Goal: Find specific page/section: Find specific page/section

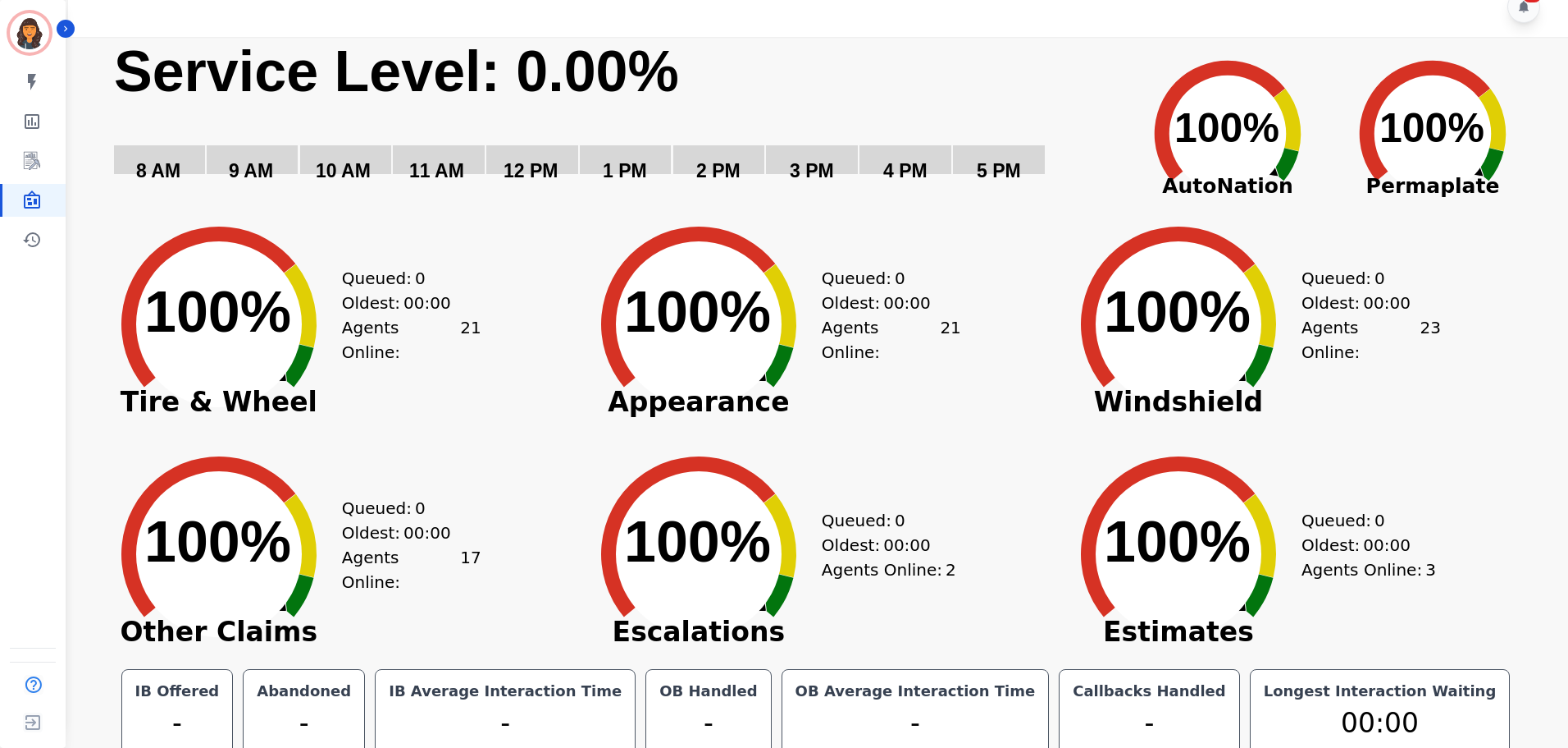
scroll to position [37, 0]
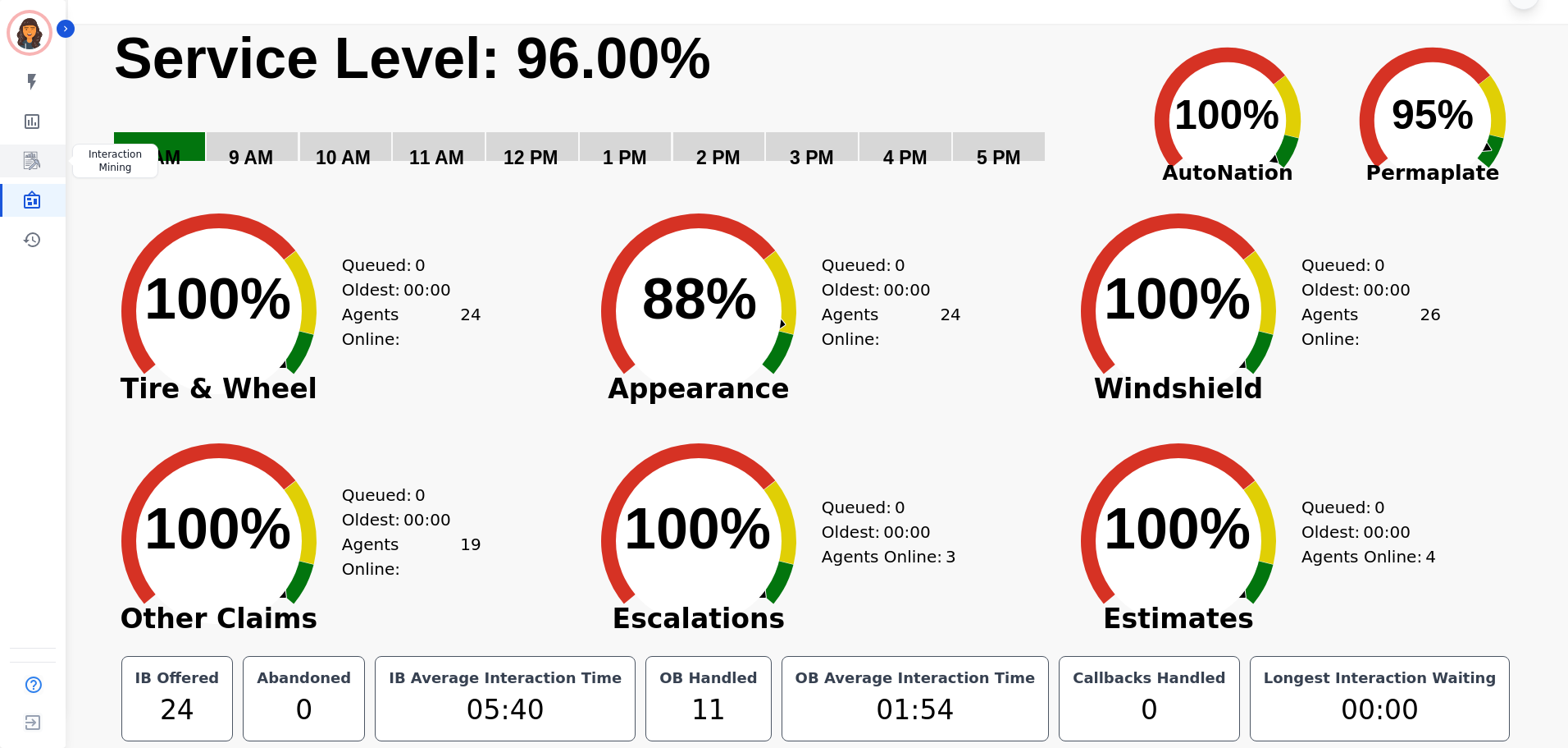
click at [34, 150] on link "Sidebar" at bounding box center [35, 160] width 64 height 33
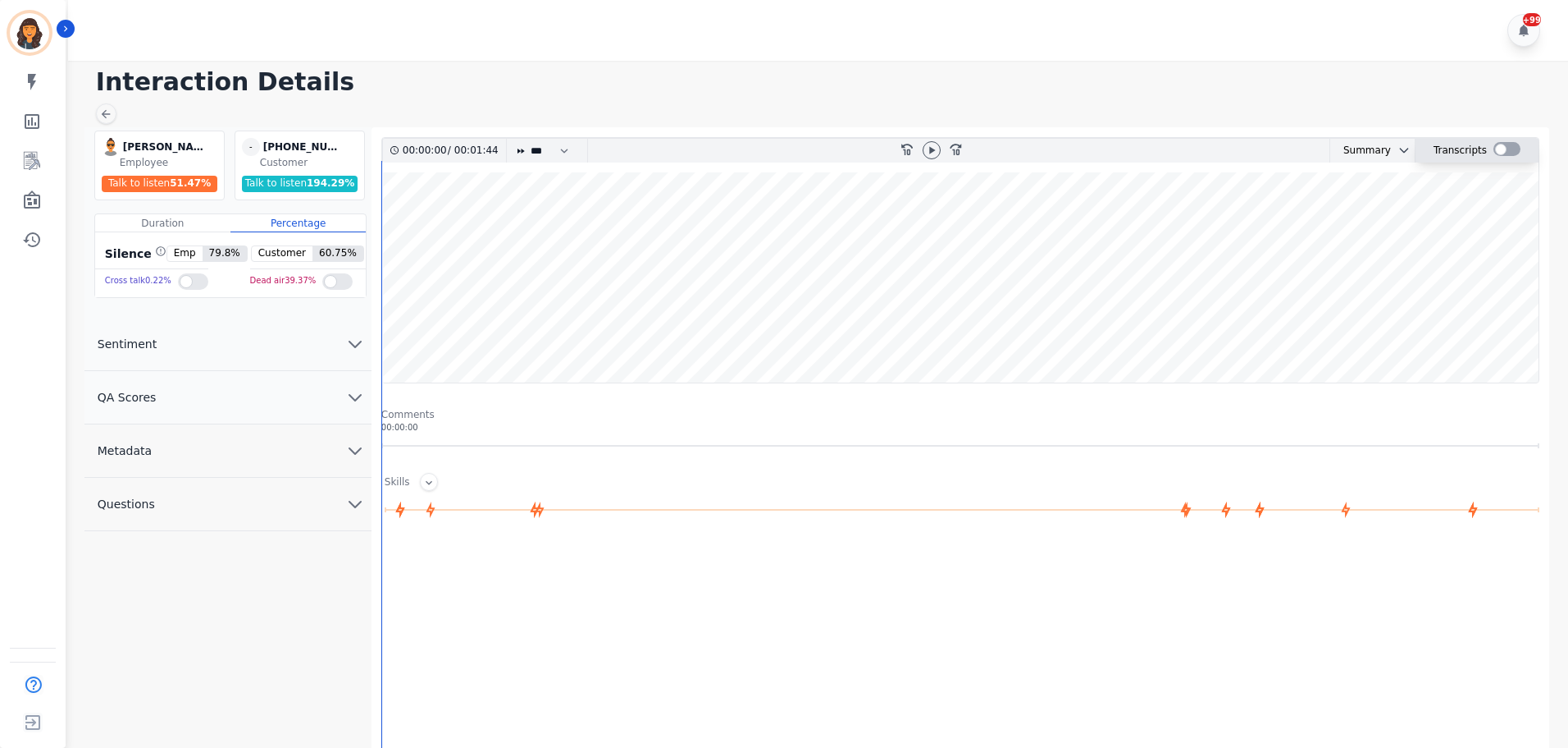
click at [1515, 149] on div at bounding box center [1507, 149] width 27 height 14
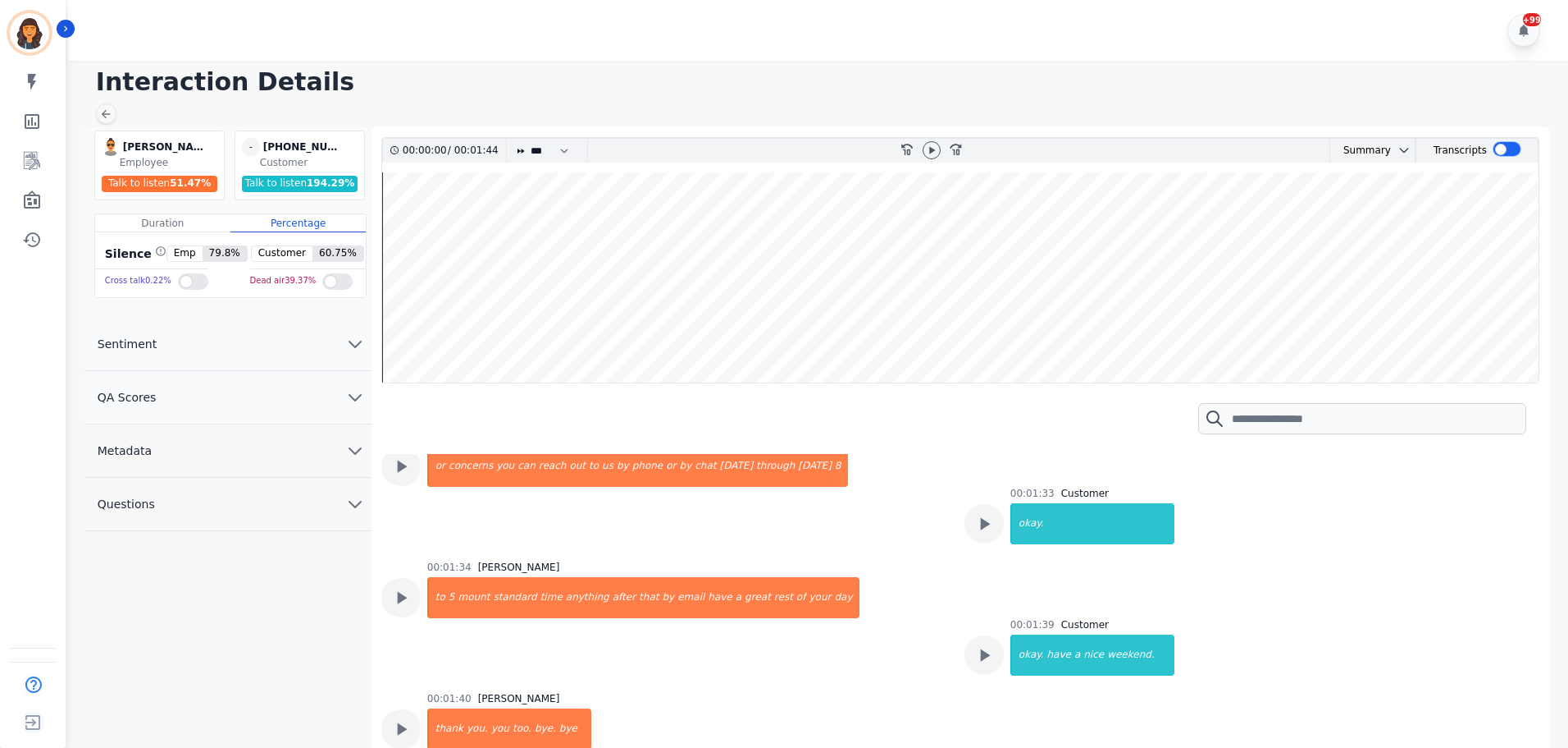
scroll to position [3066, 0]
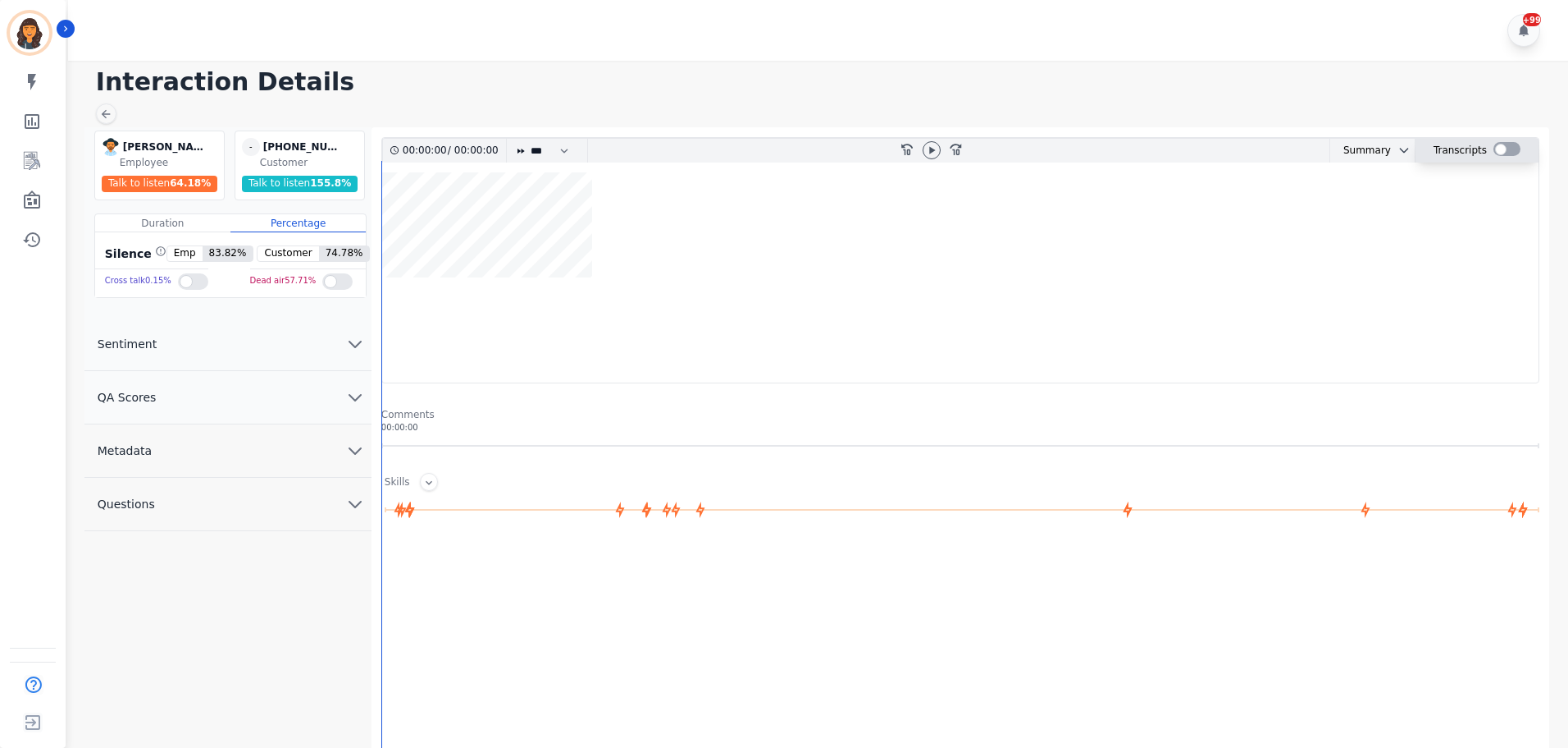
click at [1509, 149] on div at bounding box center [1507, 149] width 27 height 14
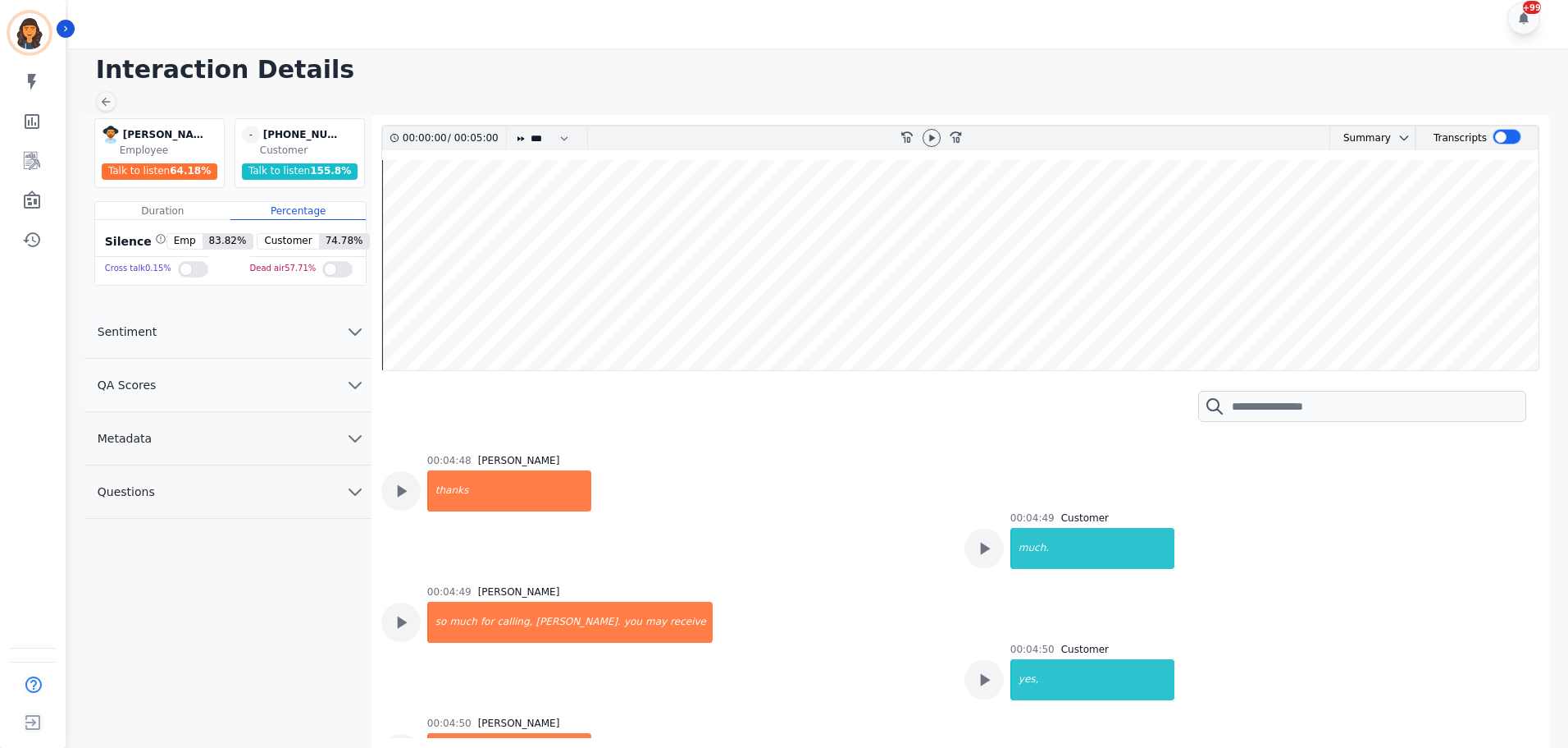
scroll to position [5007, 0]
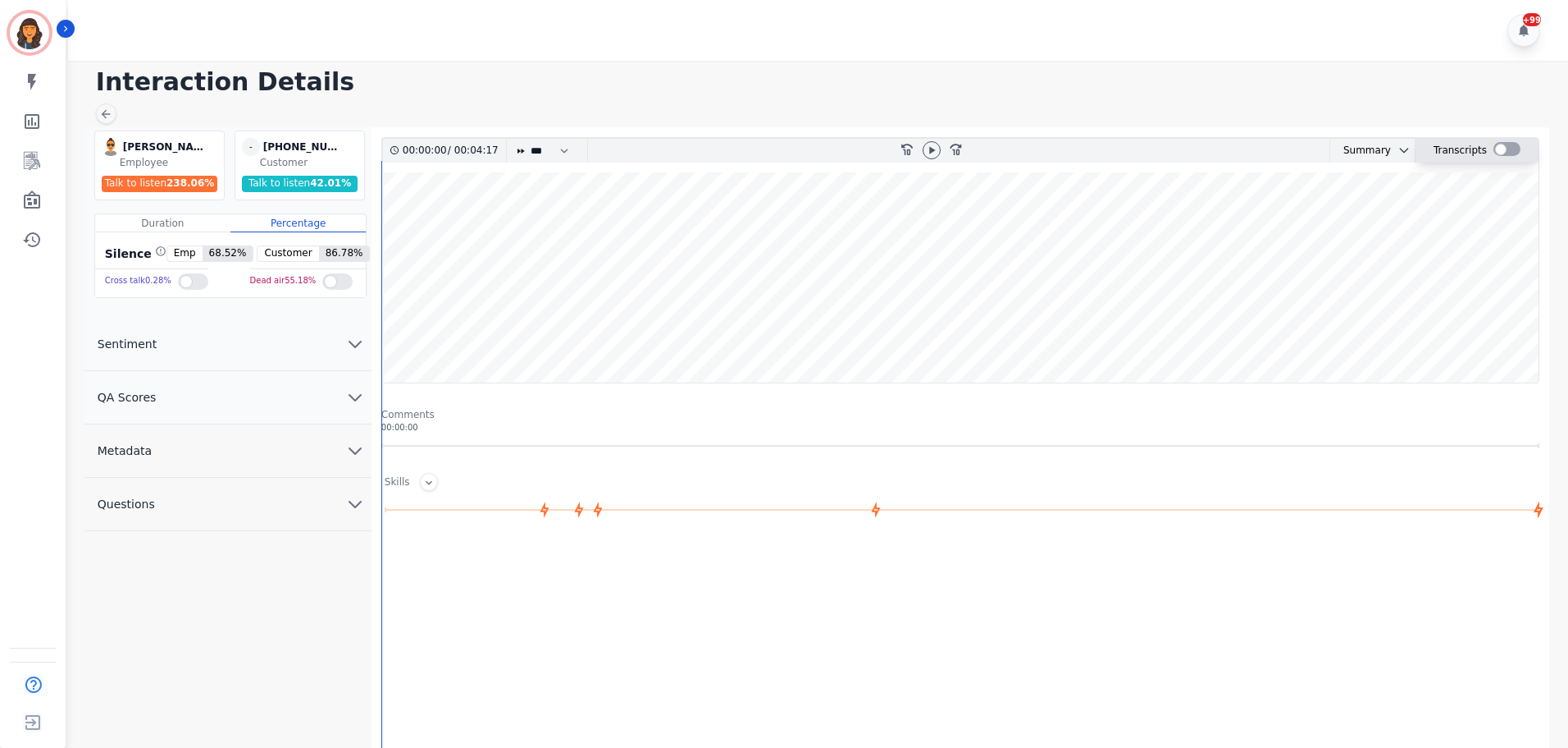
click at [1510, 152] on div at bounding box center [1507, 149] width 27 height 14
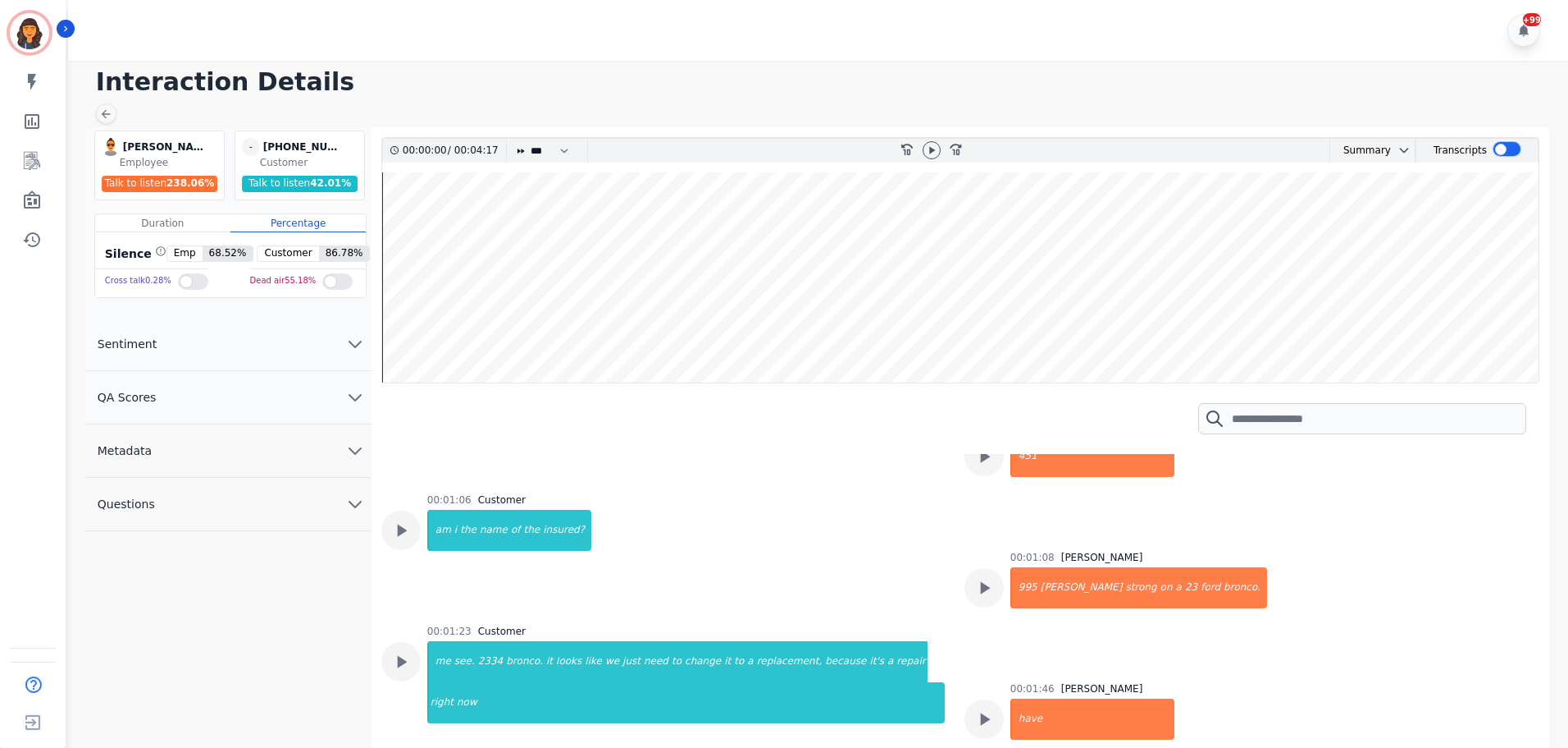
scroll to position [739, 0]
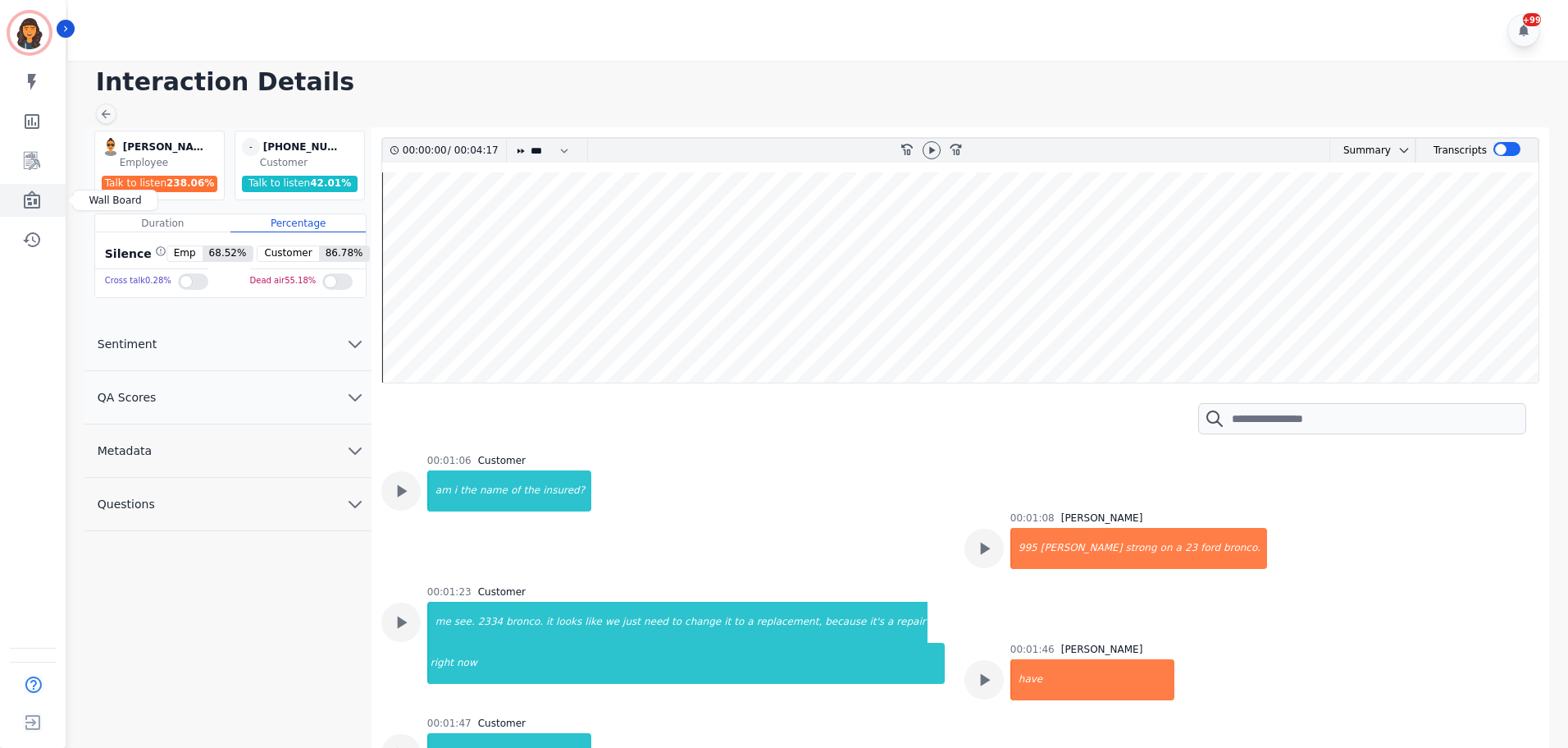
click at [23, 201] on icon "Sidebar" at bounding box center [32, 198] width 17 height 18
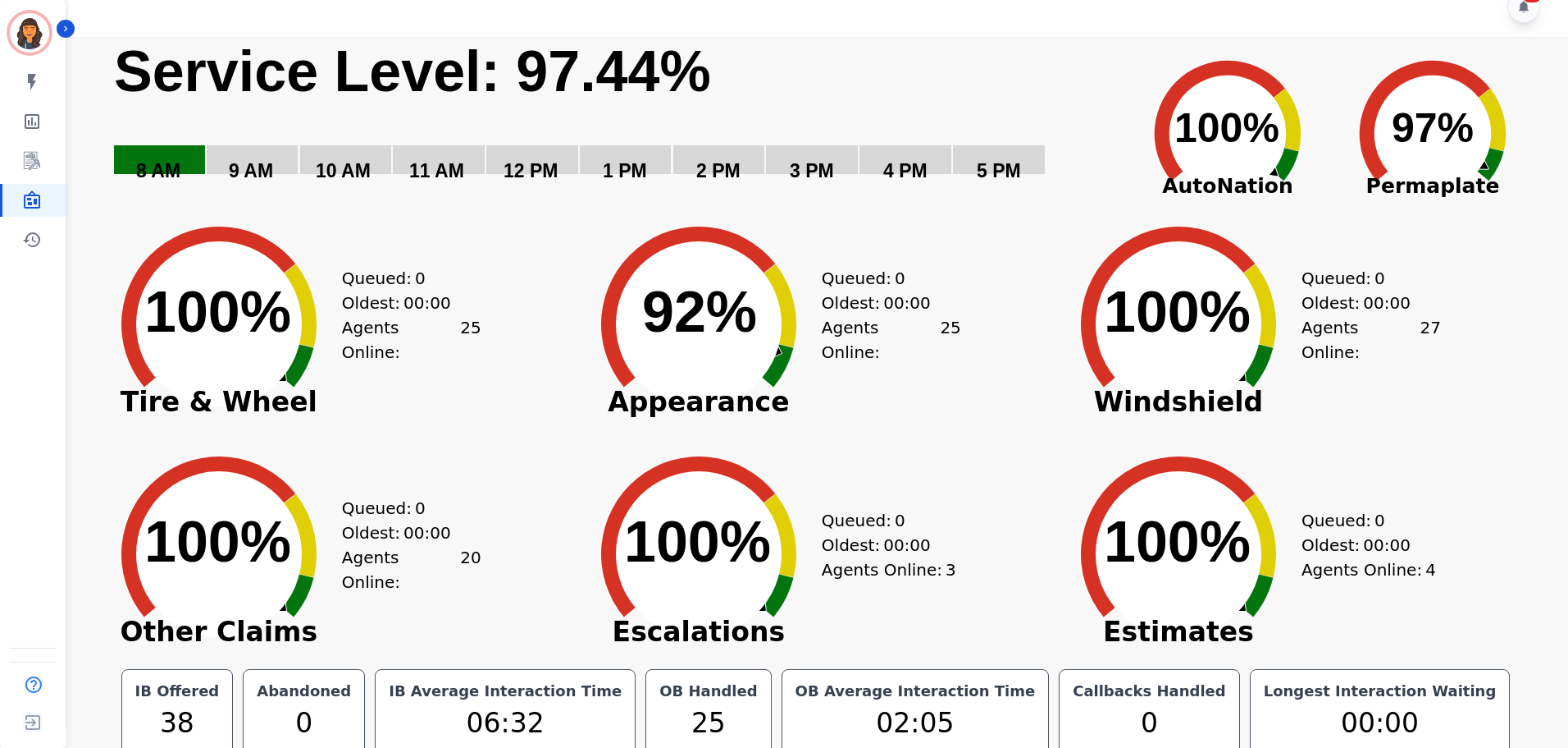
scroll to position [37, 0]
